Goal: Information Seeking & Learning: Learn about a topic

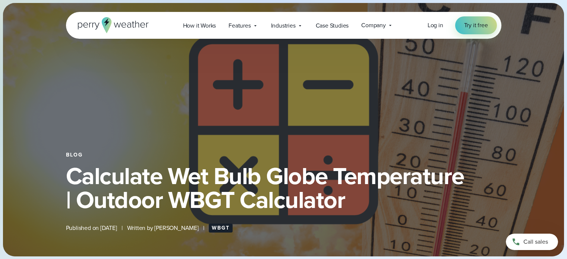
select select "***"
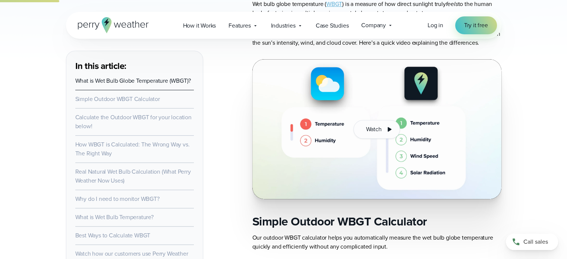
scroll to position [521, 0]
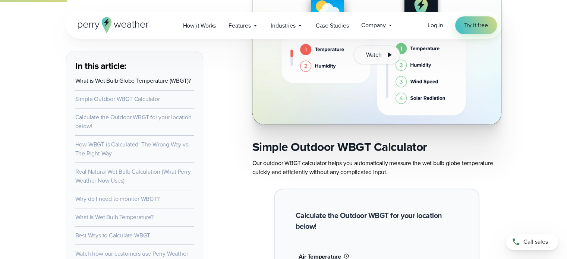
click at [86, 150] on link "How WBGT is Calculated: The Wrong Way vs. The Right Way" at bounding box center [132, 149] width 114 height 18
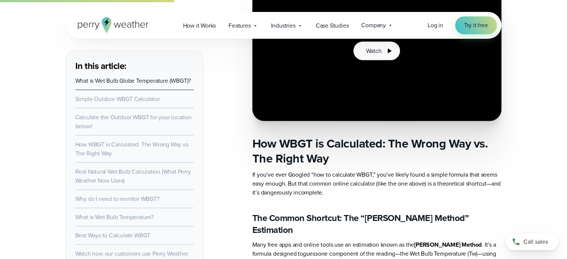
scroll to position [1570, 0]
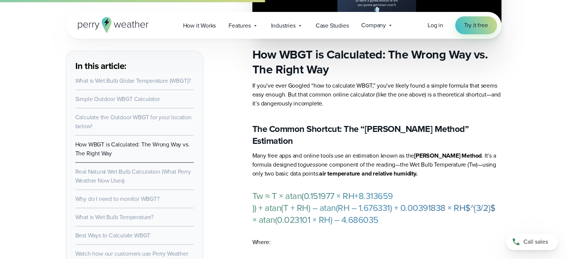
click at [92, 116] on link "Calculate the Outdoor WBGT for your location below!" at bounding box center [133, 122] width 116 height 18
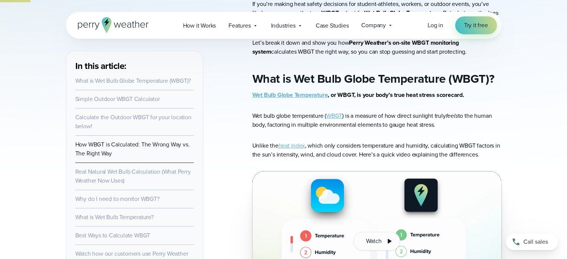
scroll to position [410, 0]
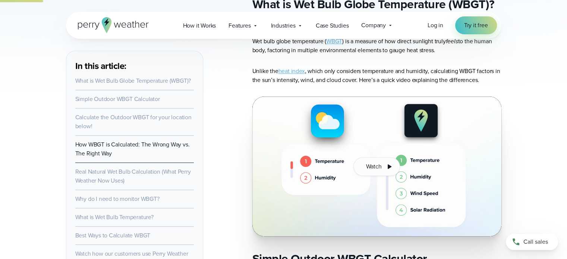
click at [97, 118] on link "Calculate the Outdoor WBGT for your location below!" at bounding box center [133, 122] width 116 height 18
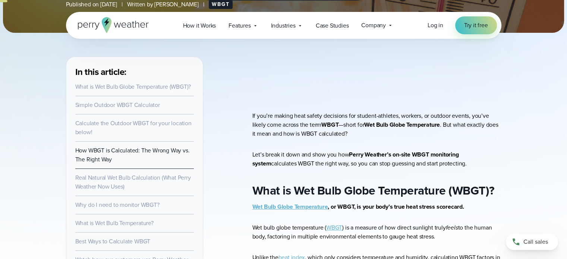
scroll to position [298, 0]
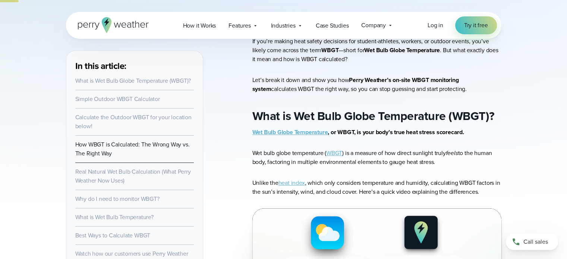
click at [102, 198] on link "Why do I need to monitor WBGT?" at bounding box center [117, 198] width 84 height 9
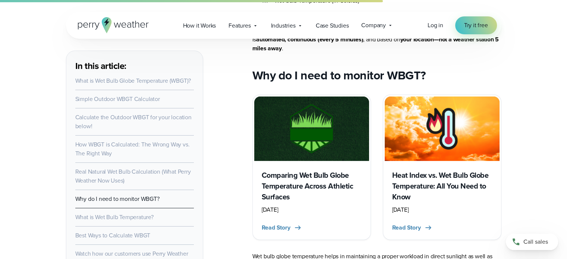
scroll to position [2458, 0]
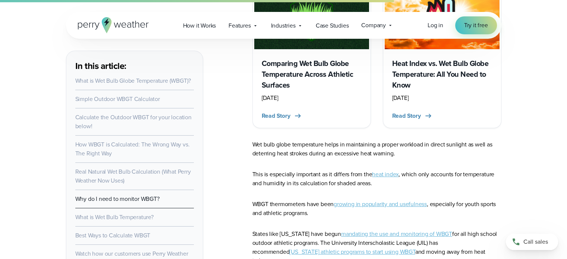
click at [97, 215] on link "What is Wet Bulb Temperature?" at bounding box center [114, 217] width 78 height 9
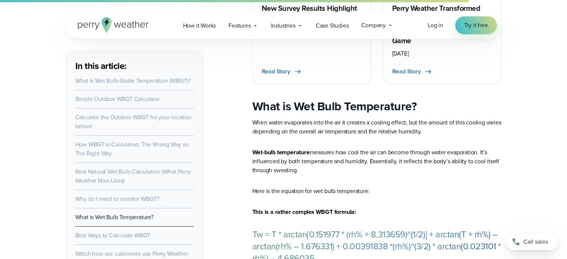
click at [96, 234] on link "Best Ways to Calculate WBGT" at bounding box center [112, 235] width 75 height 9
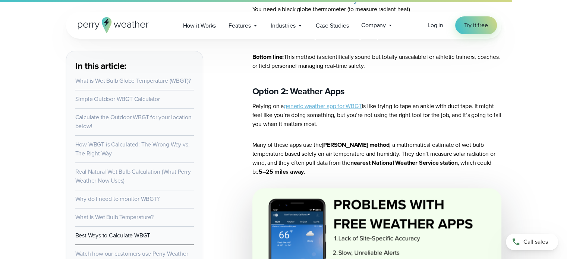
scroll to position [3615, 0]
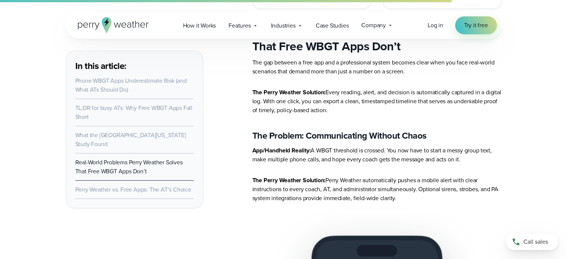
scroll to position [2198, 0]
